Goal: Task Accomplishment & Management: Manage account settings

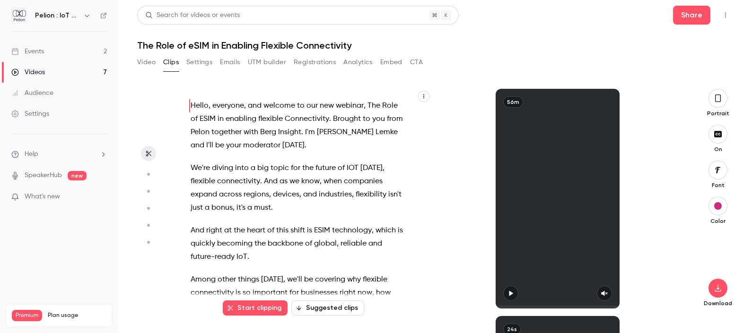
click at [54, 49] on link "Events 2" at bounding box center [59, 51] width 118 height 21
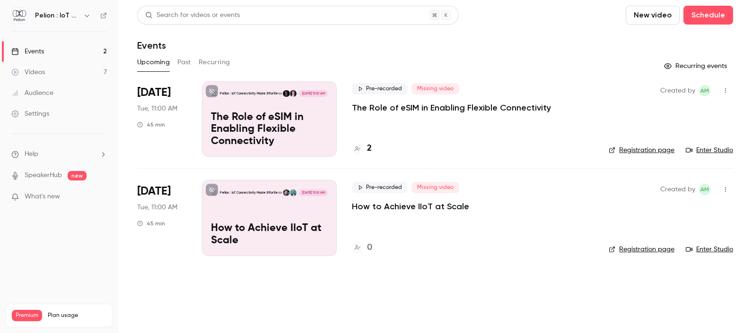
click at [240, 105] on div "Pelion : IoT Connectivity Made Effortless [DATE] 11:00 AM The Role of eSIM in E…" at bounding box center [269, 119] width 135 height 76
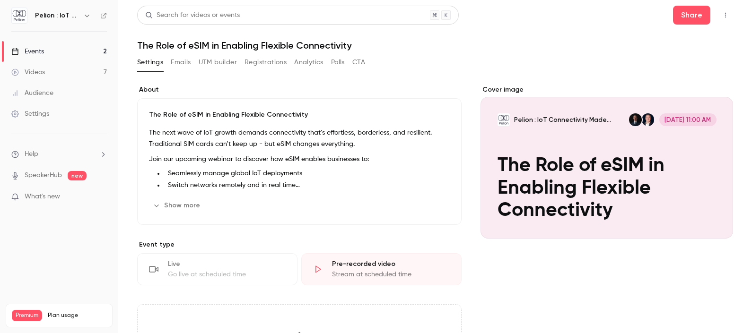
click at [258, 66] on button "Registrations" at bounding box center [266, 62] width 42 height 15
